Goal: Task Accomplishment & Management: Use online tool/utility

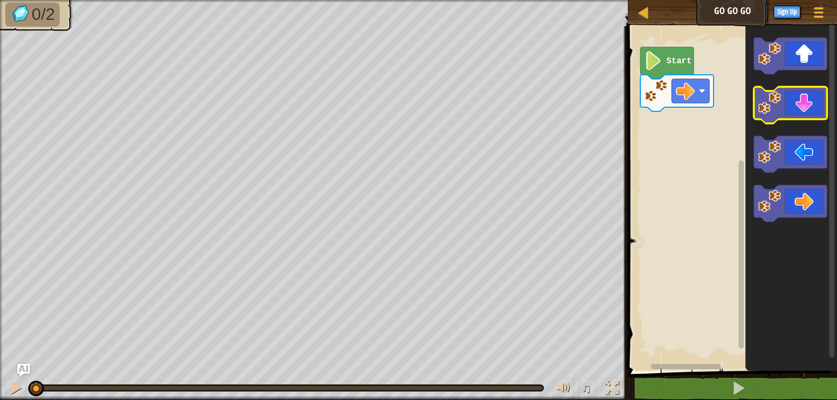
click at [818, 102] on icon "Blockly Workspace" at bounding box center [789, 105] width 73 height 37
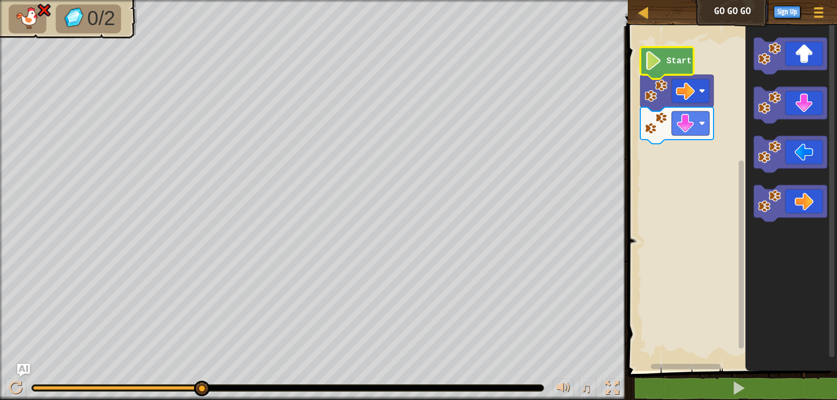
click at [667, 74] on icon "Blockly Workspace" at bounding box center [666, 63] width 53 height 32
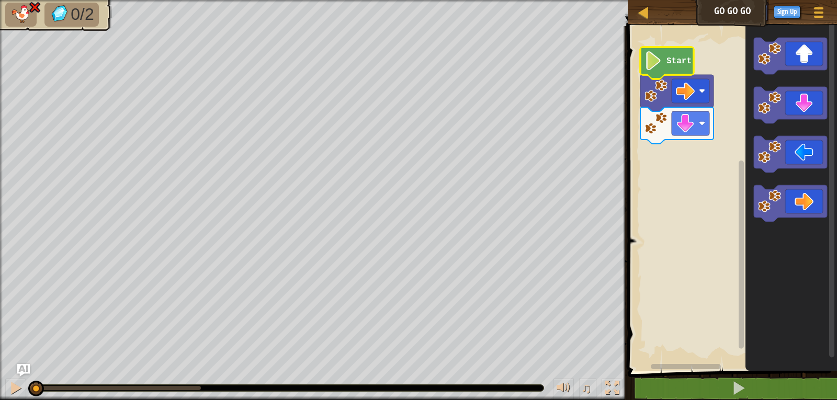
drag, startPoint x: 176, startPoint y: 390, endPoint x: 27, endPoint y: 407, distance: 150.0
click at [27, 0] on html "Map Go Go Go Game Menu Sign Up Ask AI 1 ההההההההההההההההההההההההההההההההההההההה…" at bounding box center [418, 0] width 837 height 0
click at [794, 67] on icon "Blockly Workspace" at bounding box center [789, 56] width 73 height 37
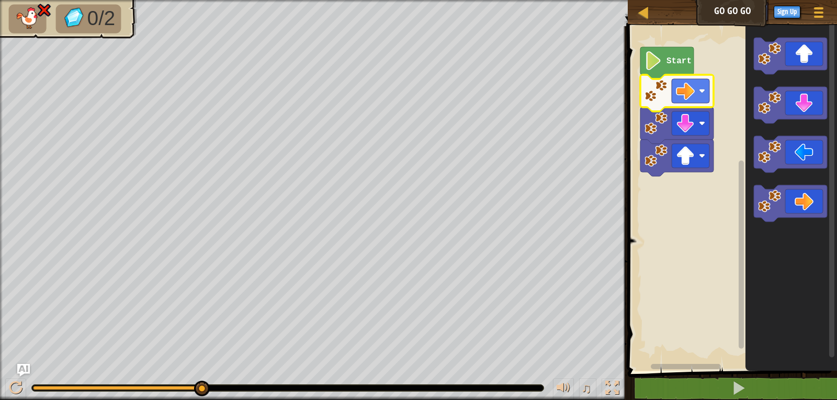
click at [686, 106] on icon "Blockly Workspace" at bounding box center [676, 93] width 73 height 37
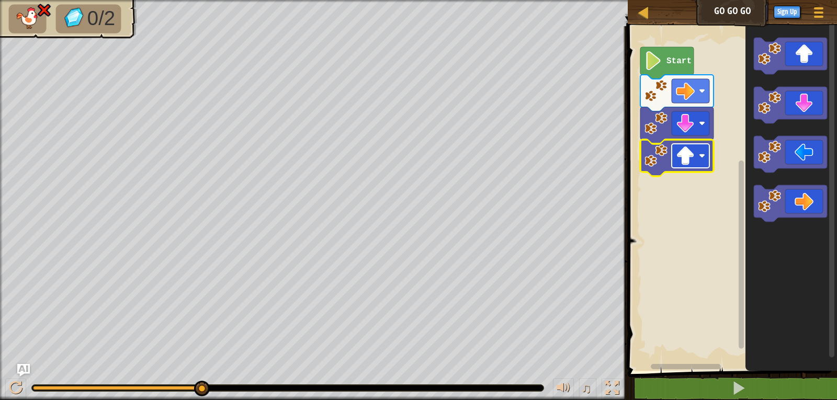
click at [684, 153] on image "Blockly Workspace" at bounding box center [685, 155] width 19 height 19
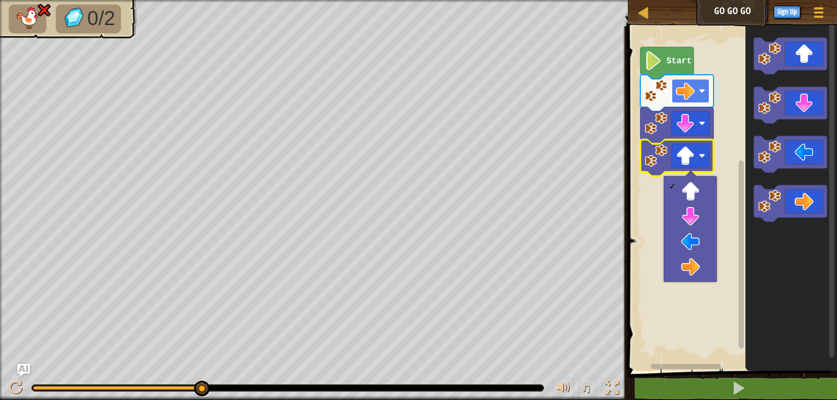
click at [691, 87] on image "Blockly Workspace" at bounding box center [685, 91] width 19 height 19
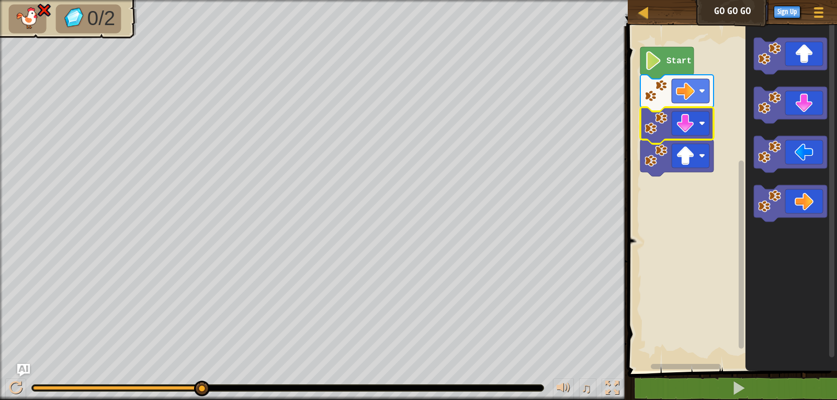
click at [653, 131] on image "Blockly Workspace" at bounding box center [655, 123] width 23 height 23
click at [681, 128] on image "Blockly Workspace" at bounding box center [685, 123] width 19 height 19
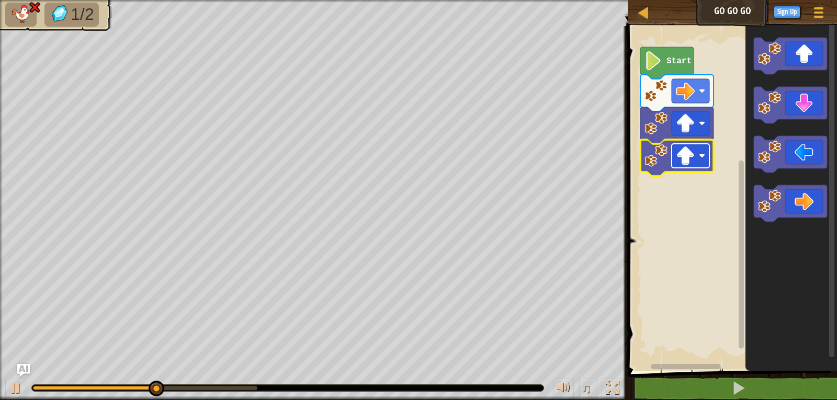
click at [698, 157] on rect "Blockly Workspace" at bounding box center [690, 156] width 38 height 24
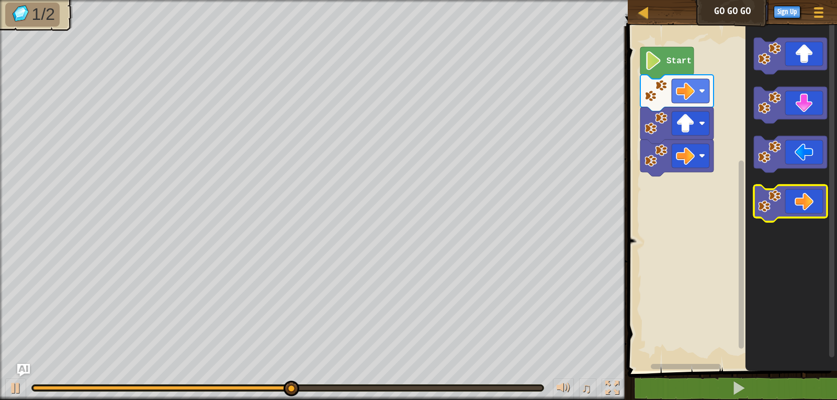
click at [804, 197] on icon "Blockly Workspace" at bounding box center [789, 203] width 73 height 37
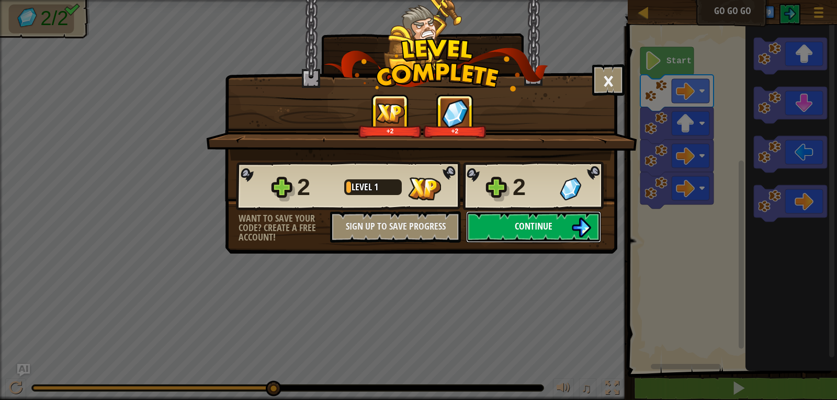
click at [527, 229] on span "Continue" at bounding box center [534, 226] width 38 height 13
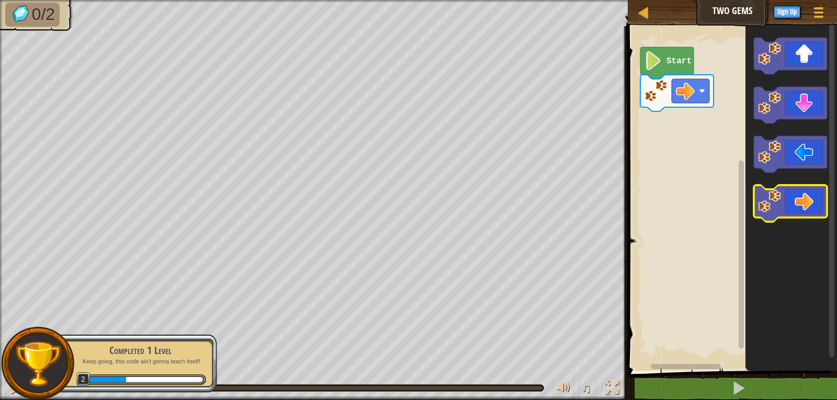
click at [806, 211] on icon "Blockly Workspace" at bounding box center [789, 203] width 73 height 37
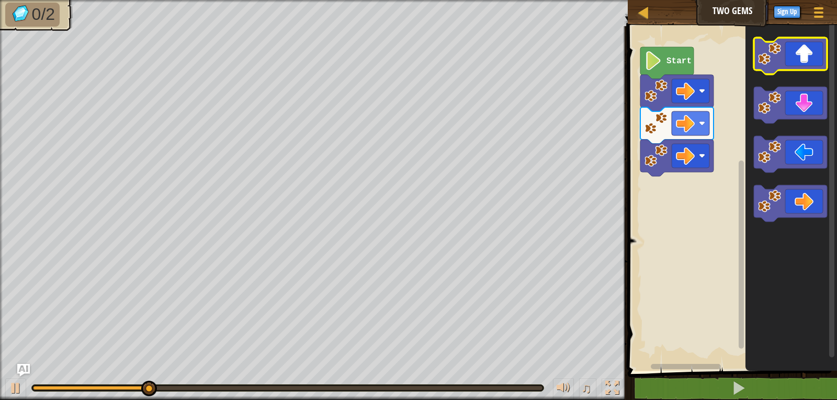
click at [798, 63] on icon "Blockly Workspace" at bounding box center [789, 56] width 73 height 37
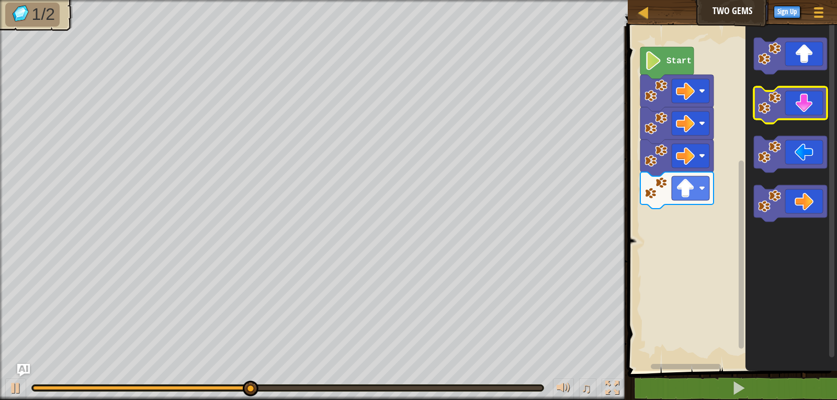
click at [807, 98] on icon "Blockly Workspace" at bounding box center [789, 105] width 73 height 37
